Goal: Navigation & Orientation: Find specific page/section

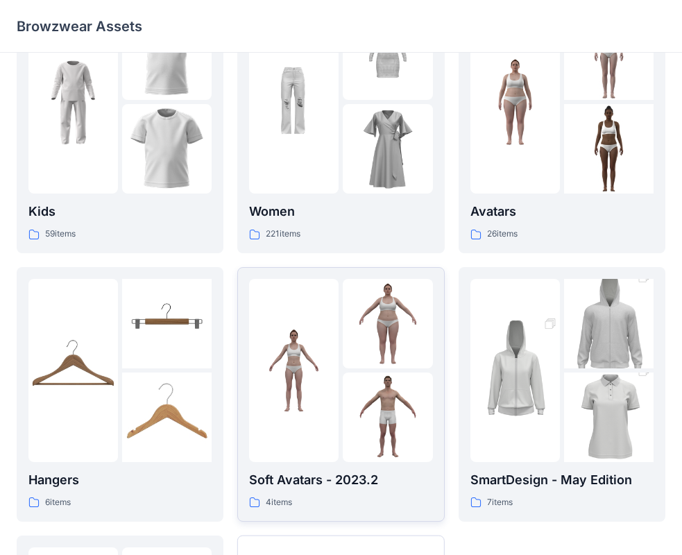
scroll to position [345, 0]
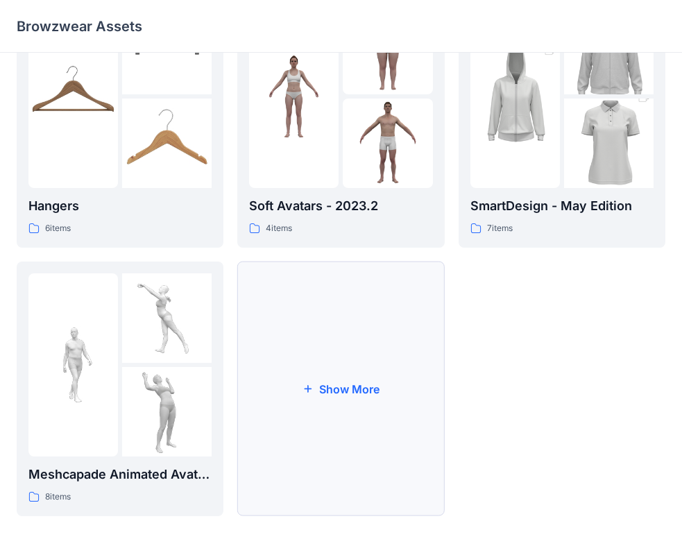
click at [320, 360] on button "Show More" at bounding box center [340, 388] width 207 height 254
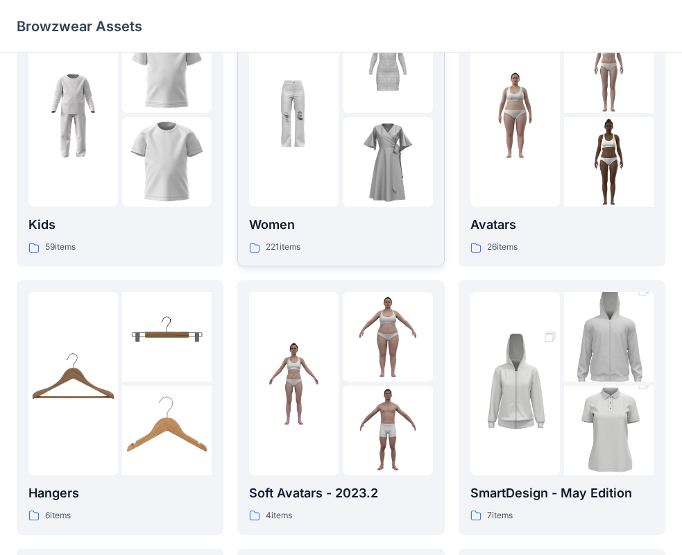
scroll to position [0, 0]
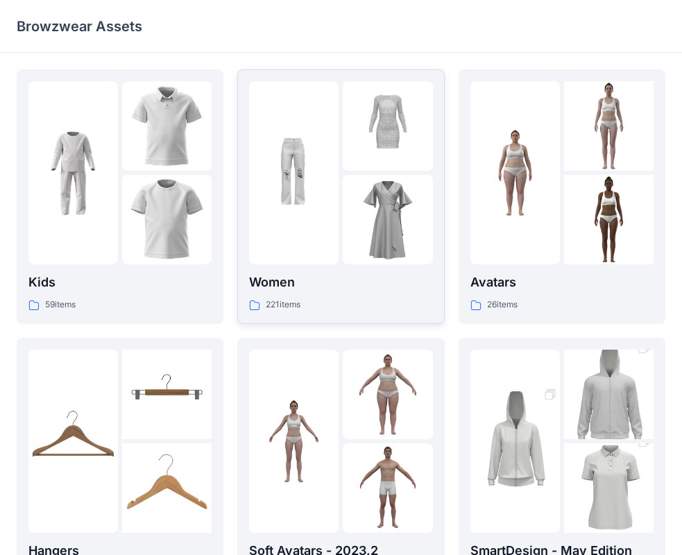
click at [354, 286] on p "Women" at bounding box center [340, 282] width 183 height 19
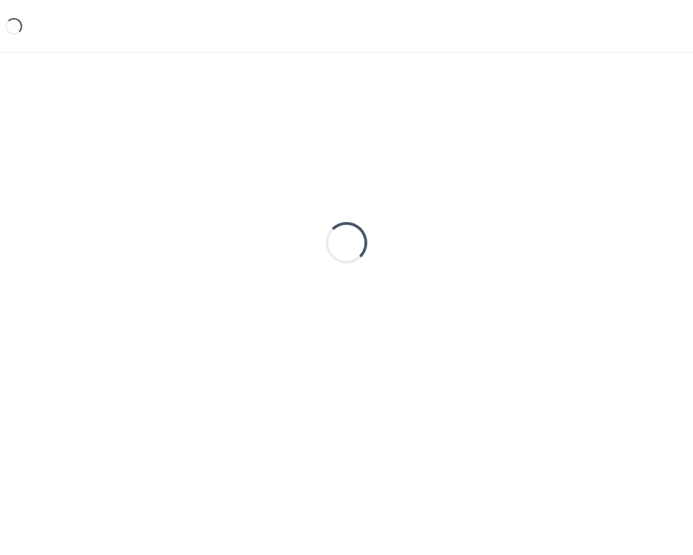
click at [354, 286] on div "Loading..." at bounding box center [347, 242] width 660 height 347
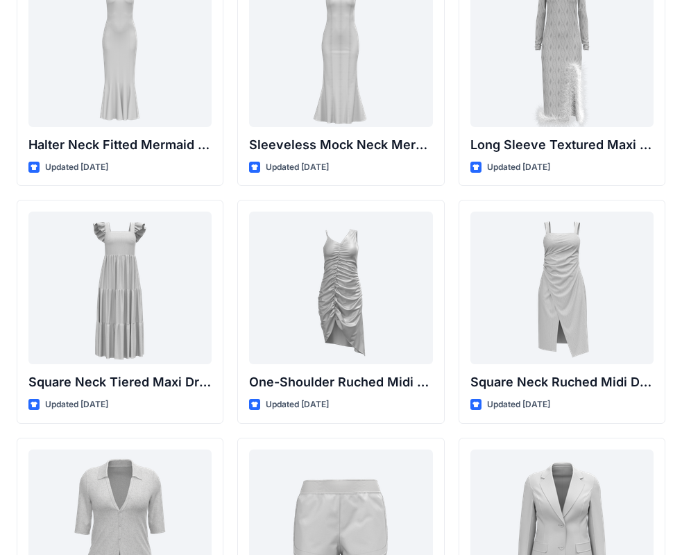
scroll to position [1003, 0]
